Goal: Information Seeking & Learning: Learn about a topic

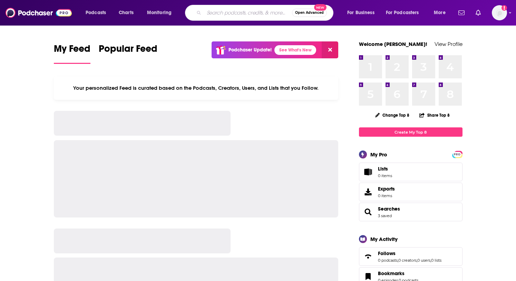
click at [225, 10] on input "Search podcasts, credits, & more..." at bounding box center [248, 12] width 88 height 11
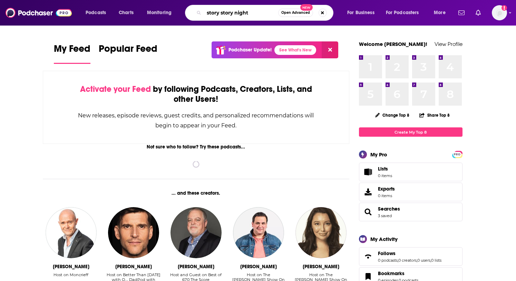
type input "story story night"
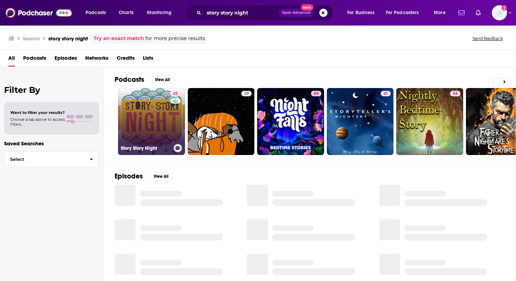
click at [170, 139] on div "43" at bounding box center [176, 117] width 12 height 53
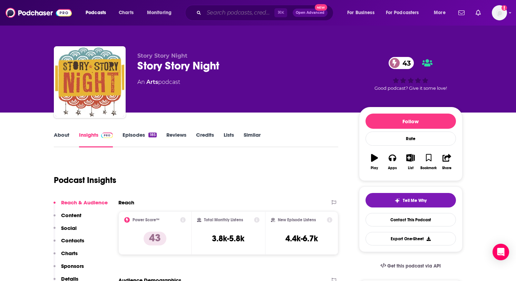
click at [248, 13] on input "Search podcasts, credits, & more..." at bounding box center [239, 12] width 70 height 11
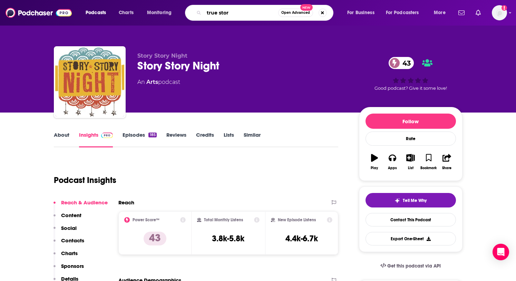
type input "true story"
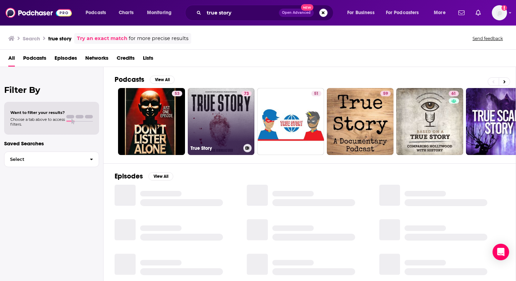
click at [222, 107] on link "73 True Story" at bounding box center [221, 121] width 67 height 67
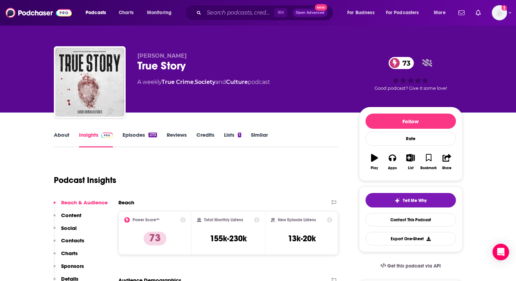
click at [64, 134] on link "About" at bounding box center [62, 139] width 16 height 16
click at [225, 17] on input "Search podcasts, credits, & more..." at bounding box center [239, 12] width 70 height 11
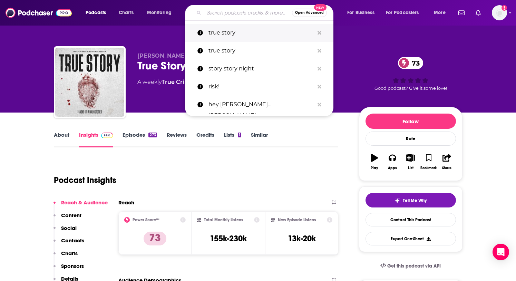
click at [223, 33] on p "true story" at bounding box center [261, 33] width 106 height 18
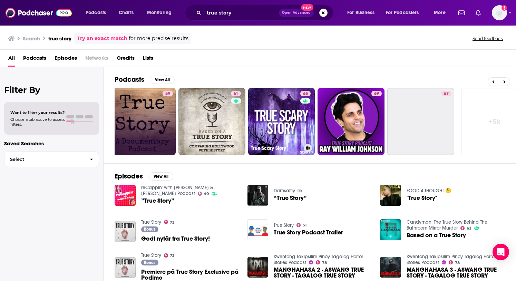
scroll to position [0, 233]
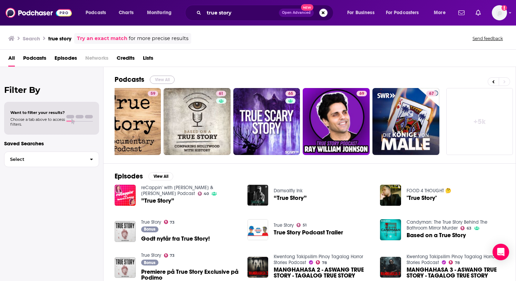
click at [171, 78] on button "View All" at bounding box center [162, 80] width 25 height 8
